Goal: Task Accomplishment & Management: Manage account settings

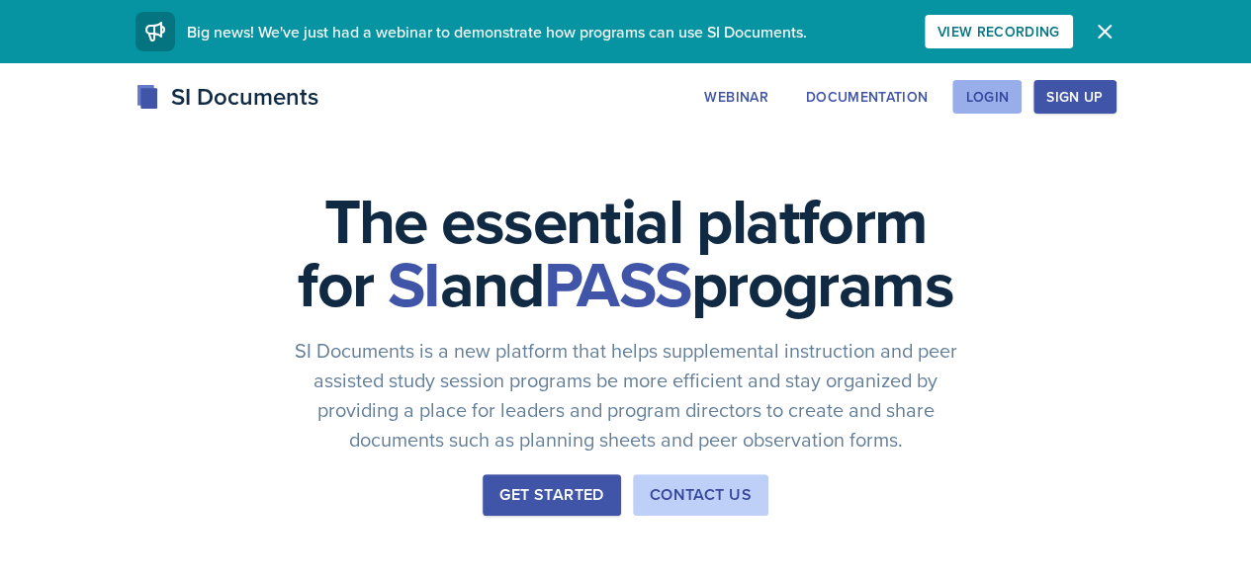
click at [1009, 102] on div "Login" at bounding box center [987, 97] width 44 height 16
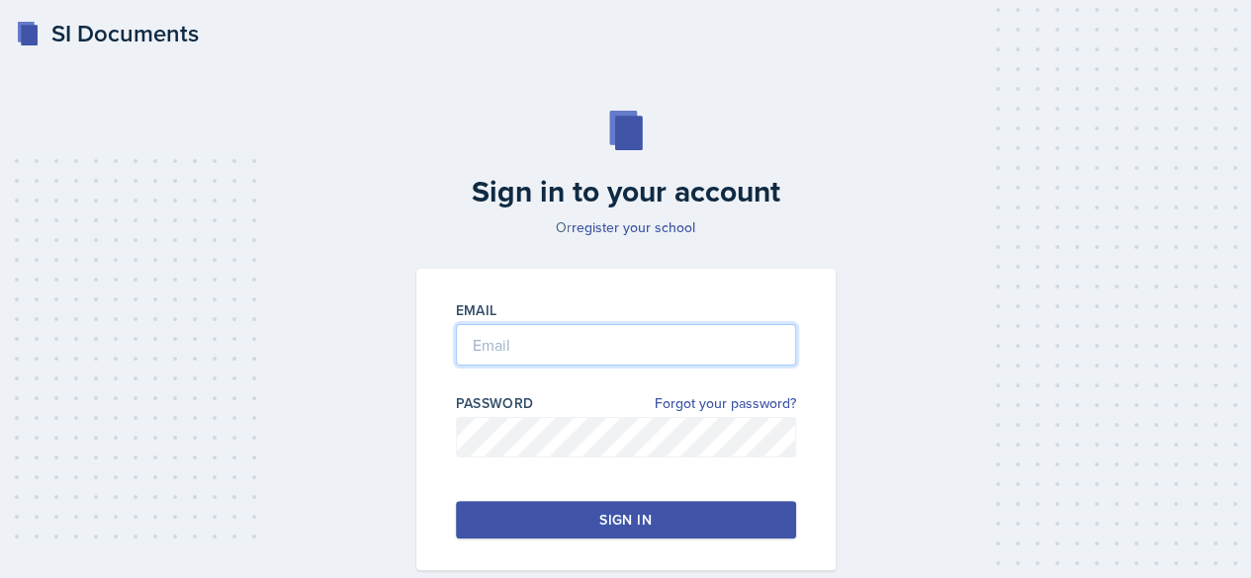
click at [589, 332] on input "email" at bounding box center [626, 345] width 340 height 42
click at [520, 354] on input "email" at bounding box center [626, 345] width 340 height 42
type input "[EMAIL_ADDRESS][DOMAIN_NAME]"
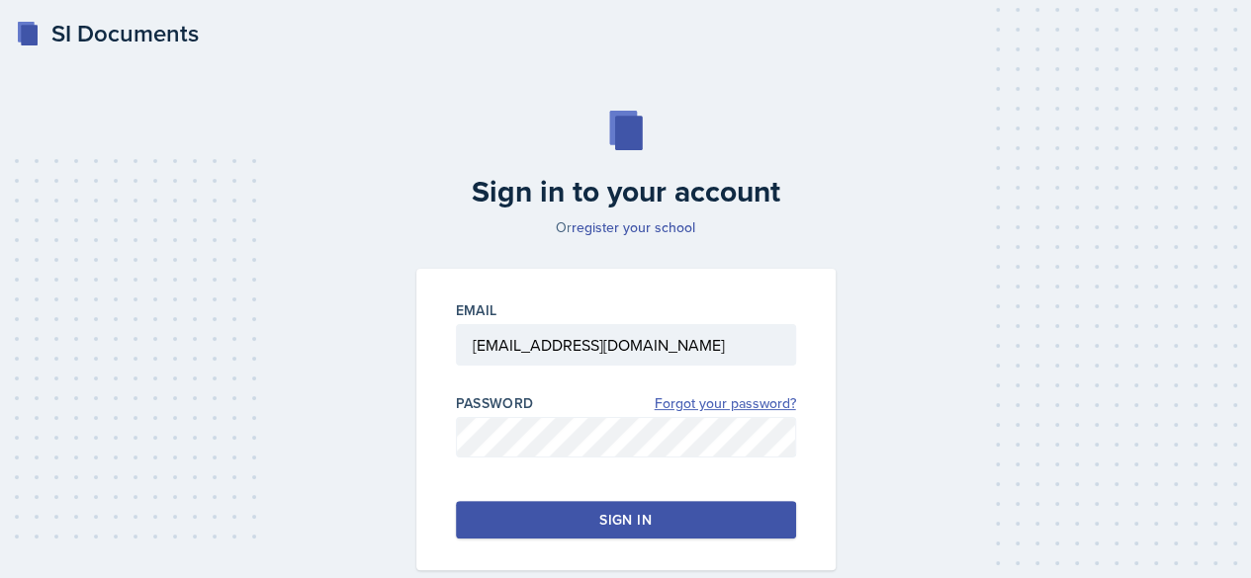
click at [726, 402] on link "Forgot your password?" at bounding box center [725, 404] width 141 height 21
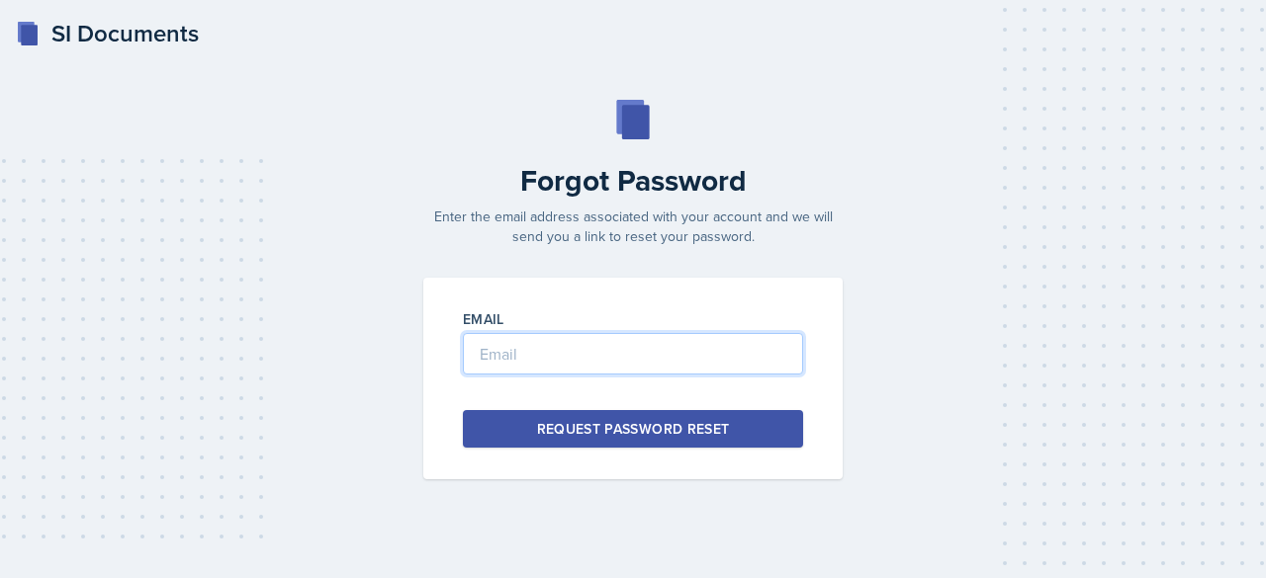
click at [627, 351] on input "email" at bounding box center [633, 354] width 340 height 42
type input "[EMAIL_ADDRESS][DOMAIN_NAME]"
click at [655, 434] on div "Request Password Reset" at bounding box center [633, 429] width 193 height 20
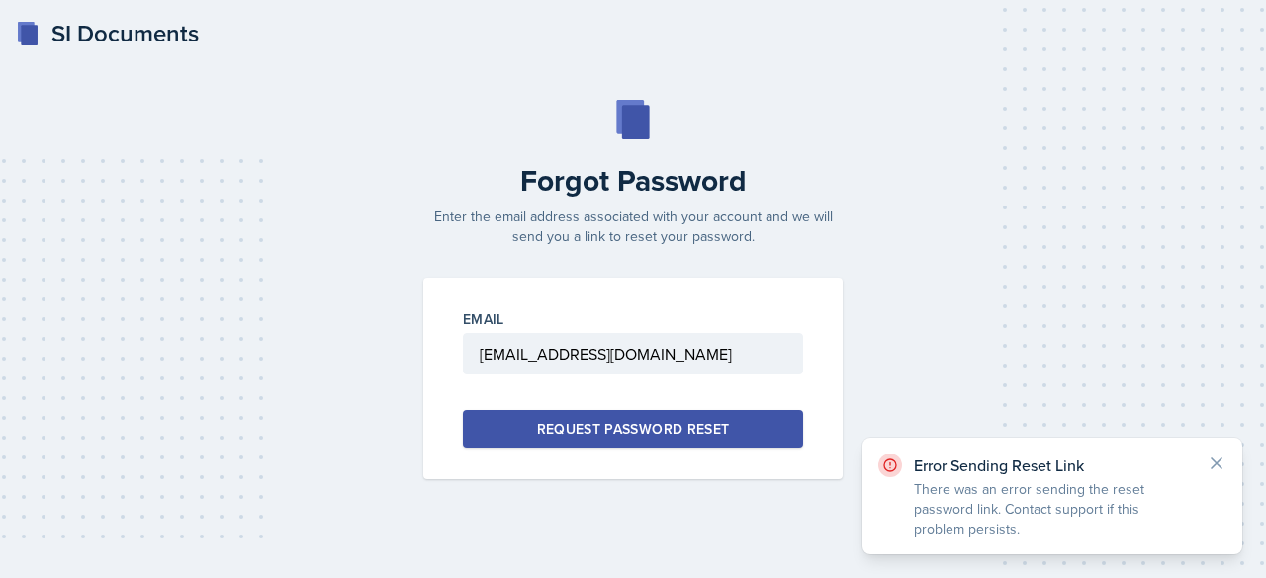
click at [655, 434] on div "Request Password Reset" at bounding box center [633, 429] width 193 height 20
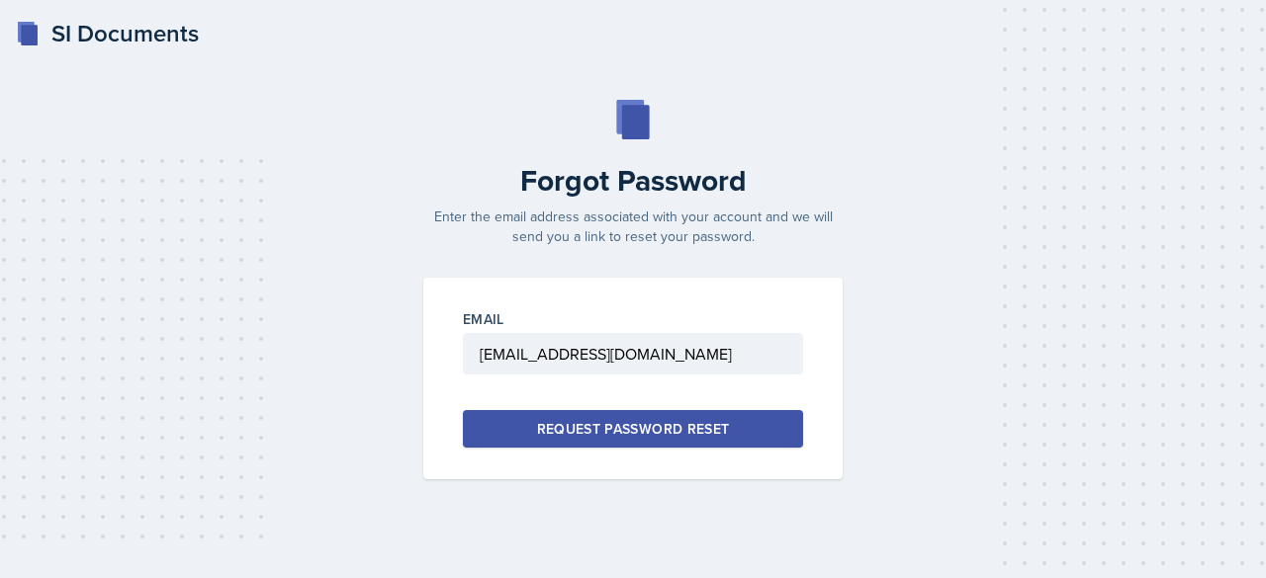
click at [655, 434] on div "Request Password Reset" at bounding box center [633, 429] width 193 height 20
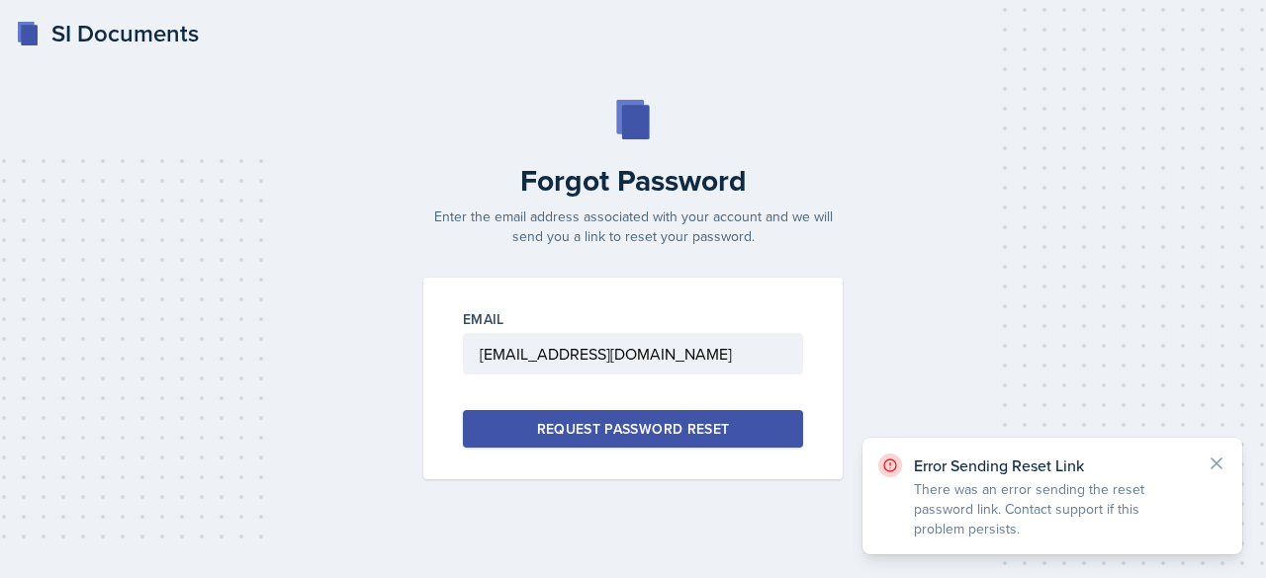
click at [655, 434] on div "Request Password Reset" at bounding box center [633, 429] width 193 height 20
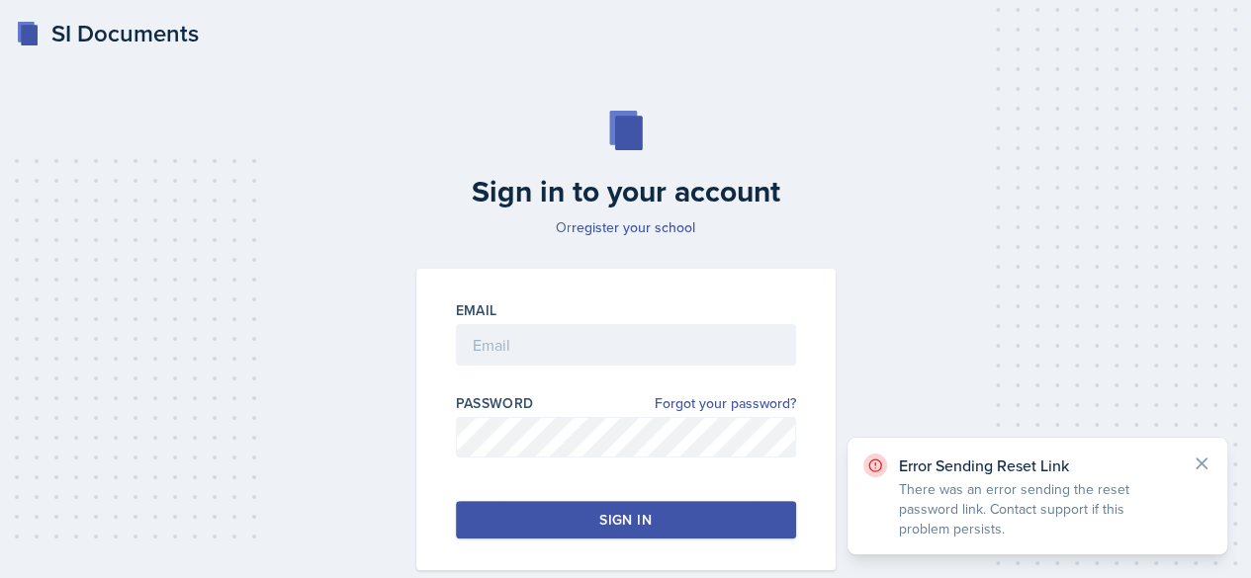
click at [587, 374] on div at bounding box center [626, 376] width 340 height 20
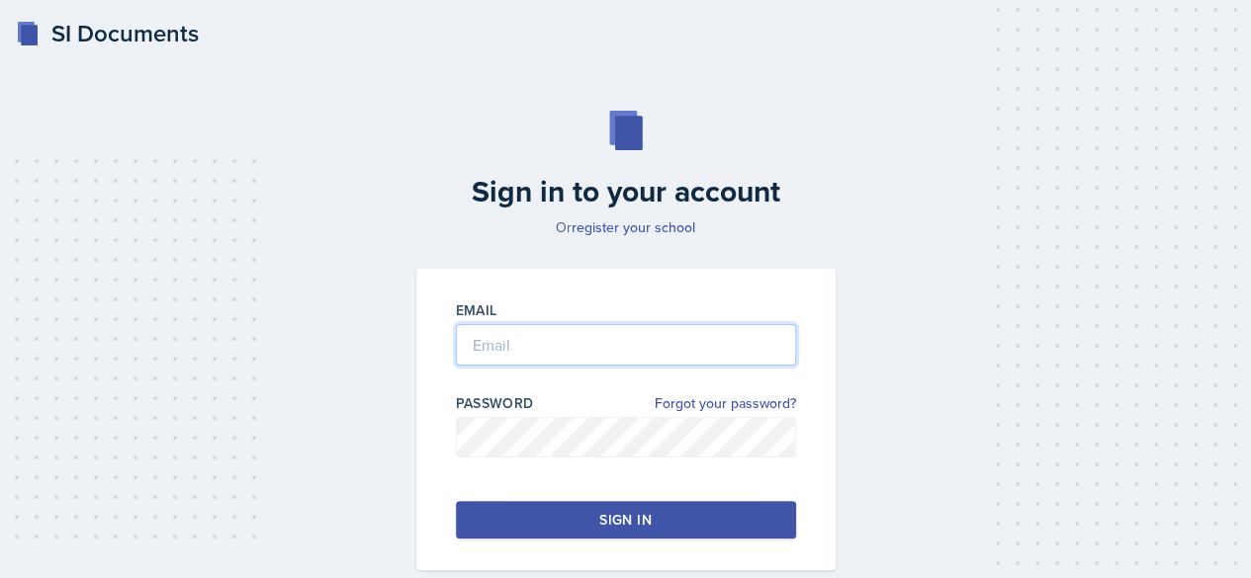
click at [574, 356] on input "email" at bounding box center [626, 345] width 340 height 42
type input "[EMAIL_ADDRESS][DOMAIN_NAME]"
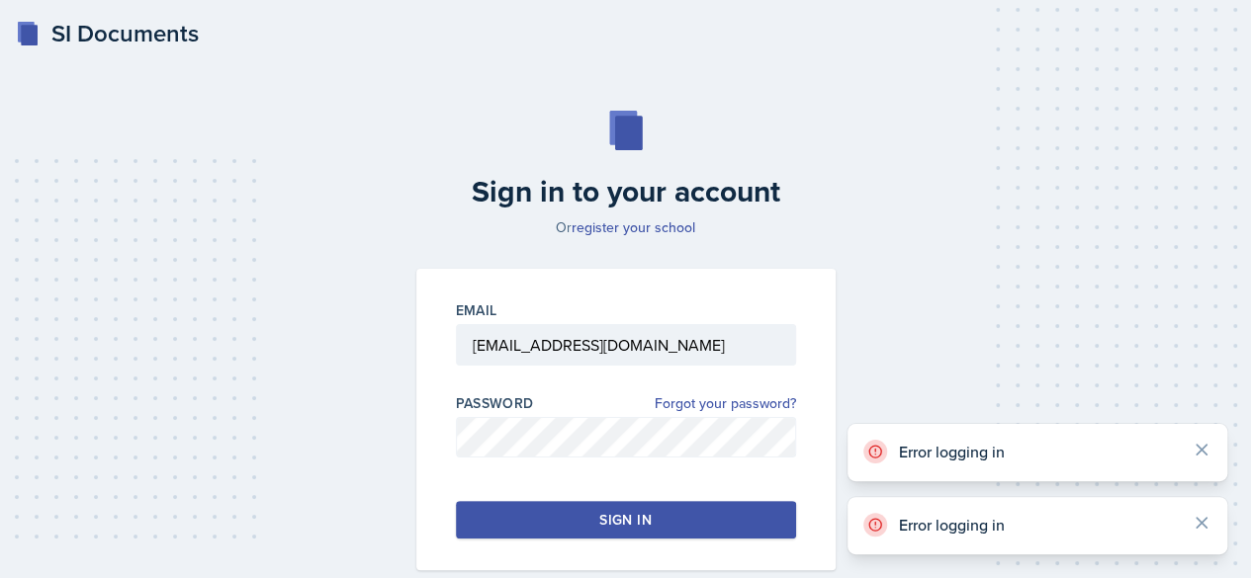
click at [684, 414] on div "Password Forgot your password?" at bounding box center [626, 436] width 340 height 84
click at [681, 411] on link "Forgot your password?" at bounding box center [725, 404] width 141 height 21
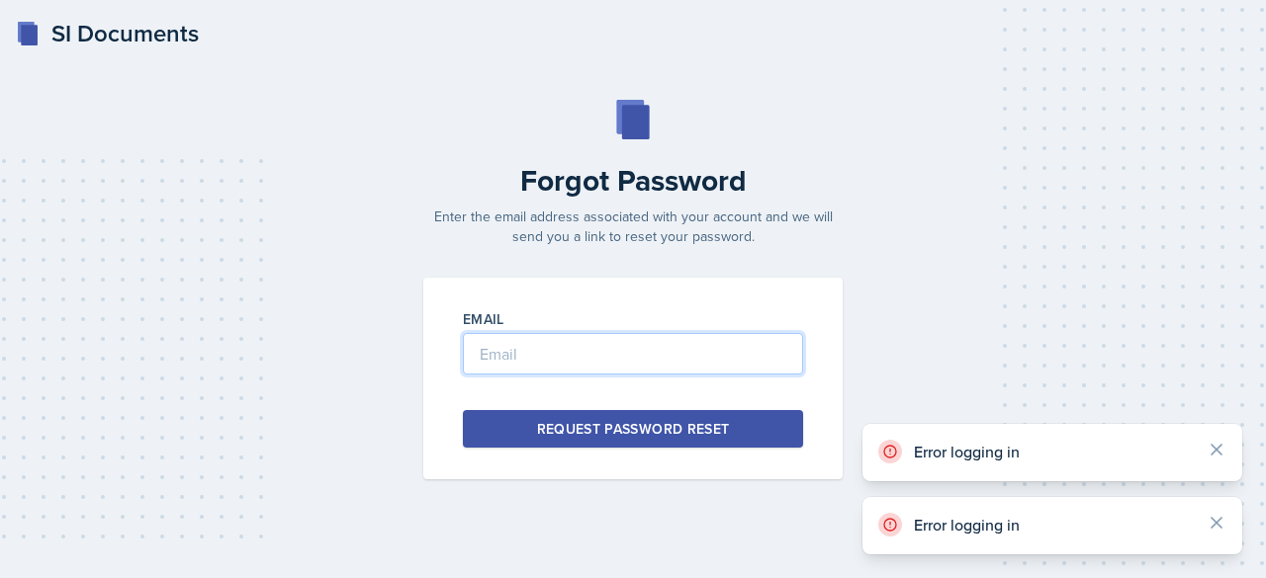
click at [618, 341] on input "email" at bounding box center [633, 354] width 340 height 42
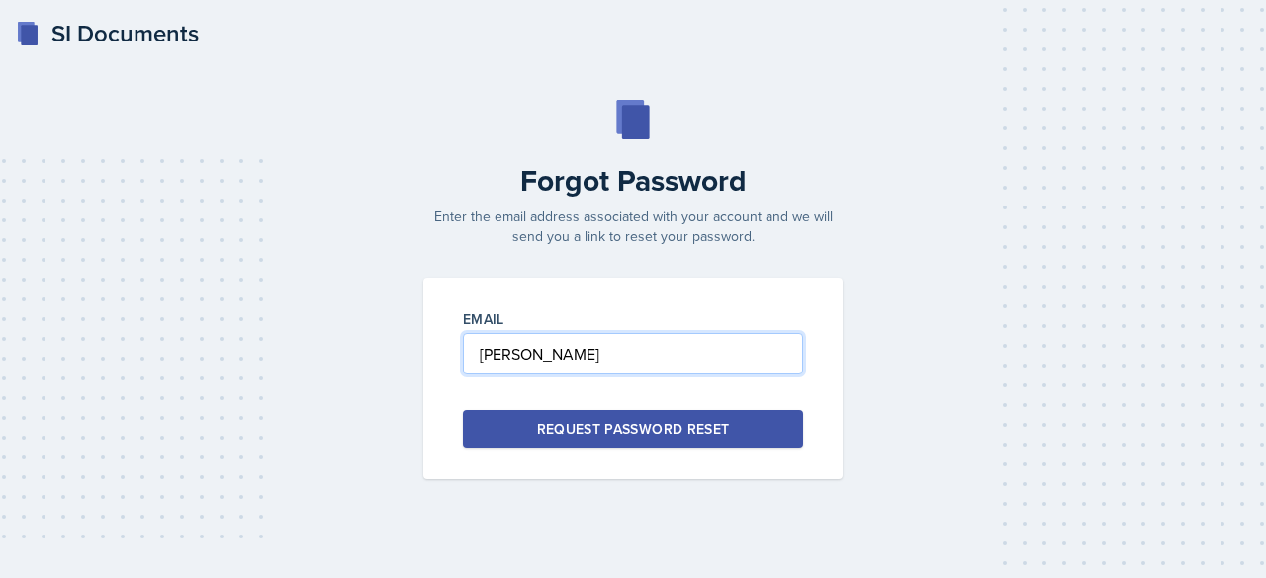
type input "[EMAIL_ADDRESS][DOMAIN_NAME]"
click at [623, 424] on div "Request Password Reset" at bounding box center [633, 429] width 193 height 20
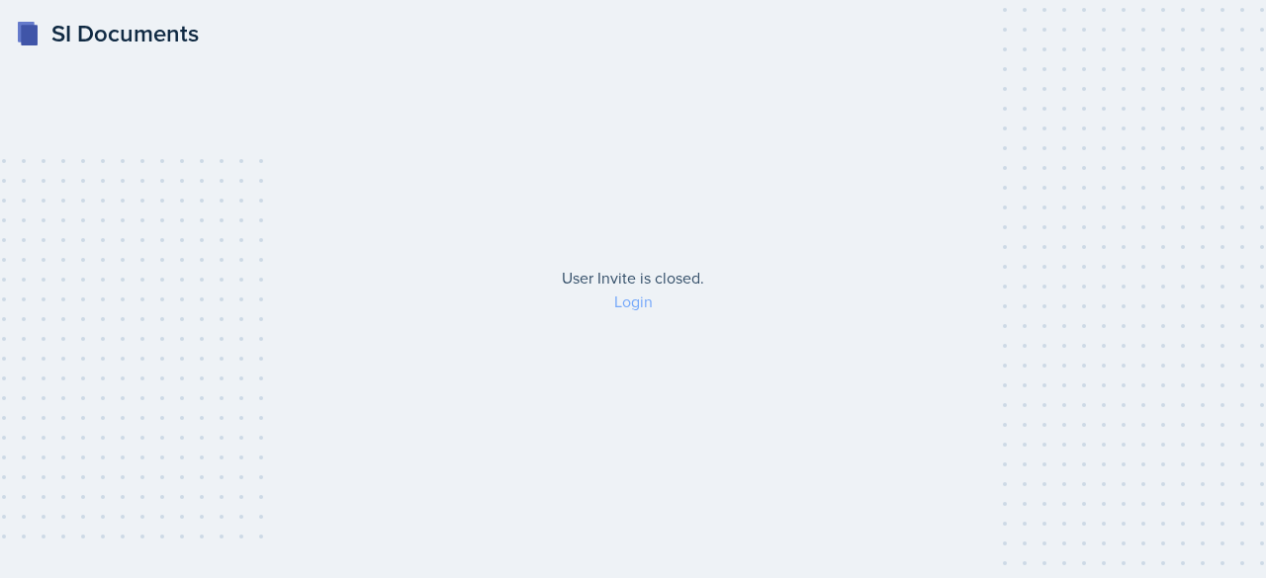
click at [633, 303] on link "Login" at bounding box center [633, 302] width 39 height 22
drag, startPoint x: 0, startPoint y: 0, endPoint x: 644, endPoint y: 298, distance: 709.2
click at [644, 298] on link "Login" at bounding box center [633, 302] width 39 height 22
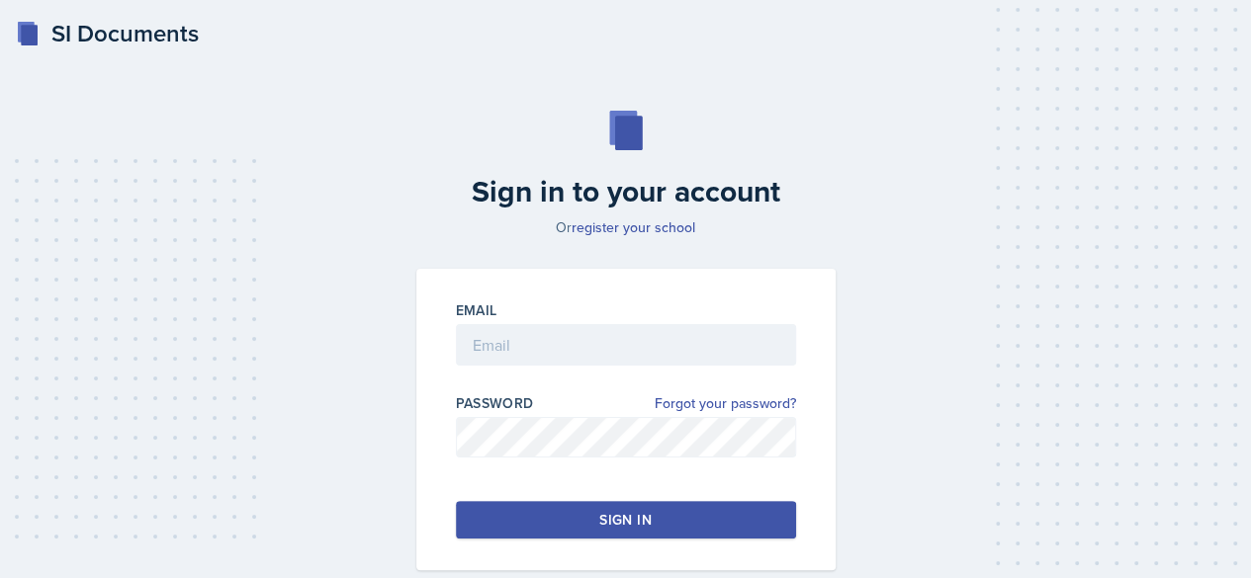
click at [1161, 219] on div "Sign in to your account Or register your school Email Password Forgot your pass…" at bounding box center [625, 340] width 1203 height 586
drag, startPoint x: 1265, startPoint y: 0, endPoint x: 896, endPoint y: 223, distance: 431.2
click at [896, 223] on div "Sign in to your account Or register your school Email Password Forgot your pass…" at bounding box center [625, 340] width 1203 height 586
